Goal: Use online tool/utility: Utilize a website feature to perform a specific function

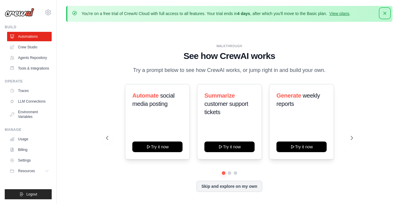
click at [386, 12] on icon "button" at bounding box center [385, 13] width 6 height 6
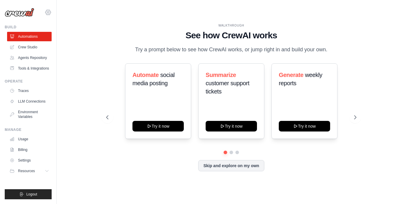
click at [49, 13] on icon at bounding box center [48, 12] width 7 height 7
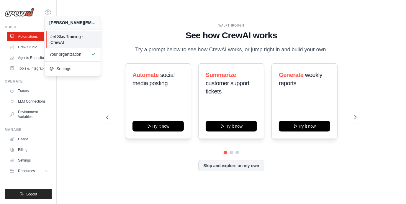
click at [71, 43] on span "Jet Skis Training - CrewAI" at bounding box center [73, 40] width 47 height 12
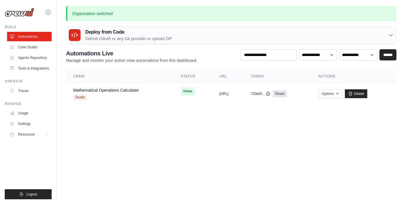
click at [149, 136] on body "adarsh.dn@ab-inbev.com Jet Skis Training - CrewAI Your organization" at bounding box center [203, 102] width 406 height 204
click at [117, 90] on link "Mathematical Operations Calculator" at bounding box center [106, 90] width 66 height 5
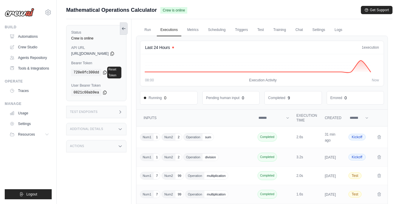
click at [126, 29] on icon at bounding box center [123, 29] width 3 height 0
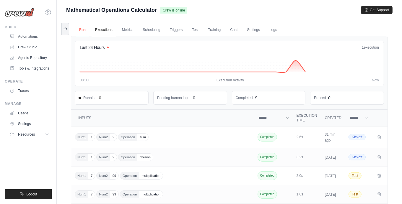
click at [77, 30] on link "Run" at bounding box center [83, 30] width 14 height 12
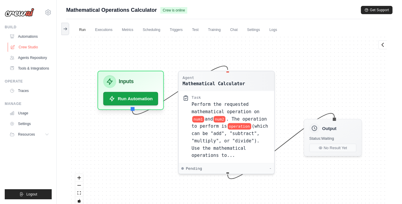
click at [31, 43] on link "Crew Studio" at bounding box center [30, 47] width 45 height 9
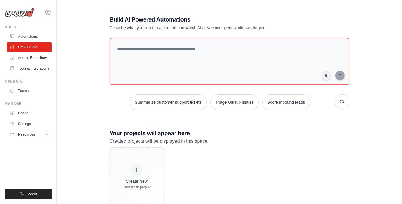
click at [50, 10] on icon at bounding box center [47, 12] width 5 height 5
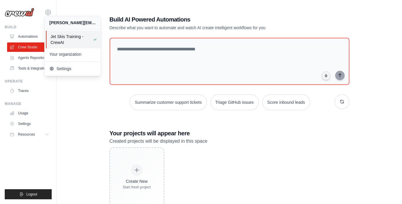
click at [76, 41] on span "Jet Skis Training - CrewAI" at bounding box center [73, 40] width 47 height 12
